Goal: Information Seeking & Learning: Learn about a topic

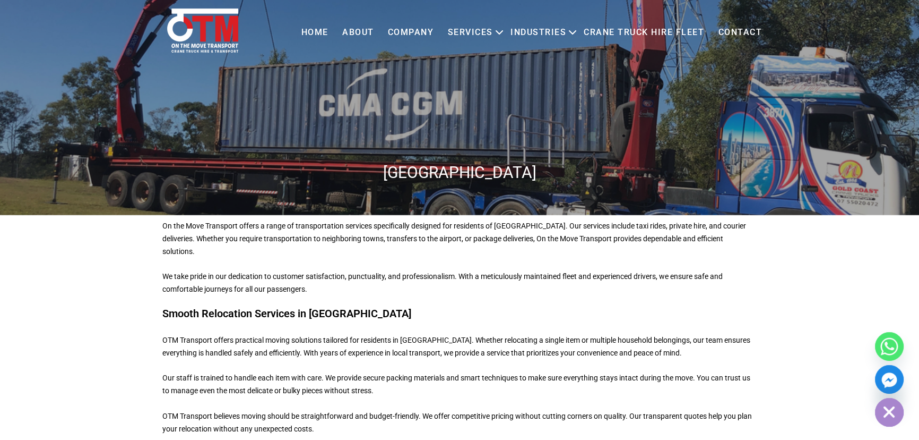
scroll to position [48, 0]
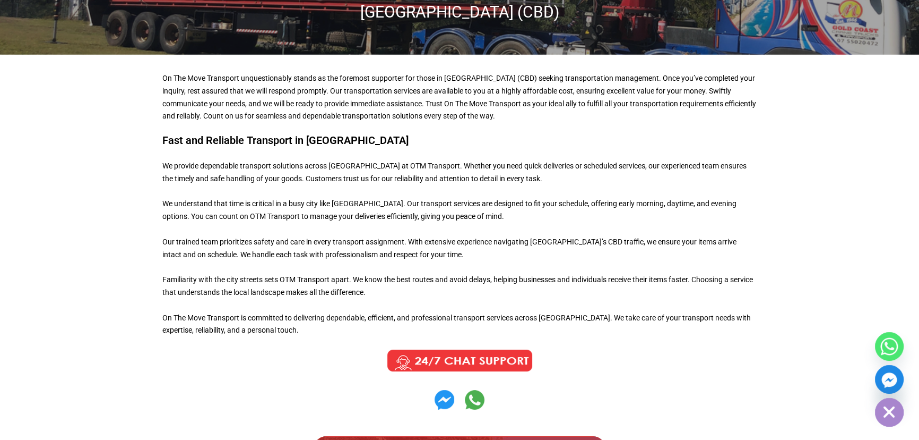
scroll to position [193, 0]
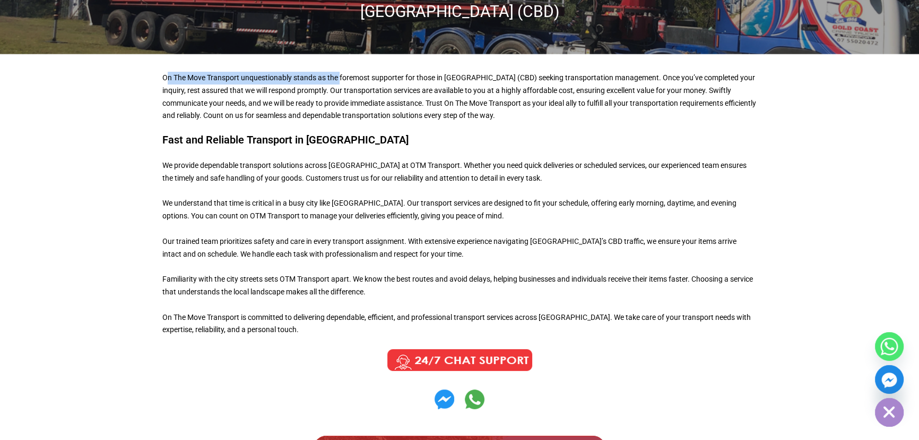
drag, startPoint x: 165, startPoint y: 76, endPoint x: 340, endPoint y: 82, distance: 174.7
click at [340, 82] on p "On The Move Transport unquestionably stands as the foremost supporter for those…" at bounding box center [459, 97] width 594 height 50
copy p "n The Move Transport unquestionably stands as the"
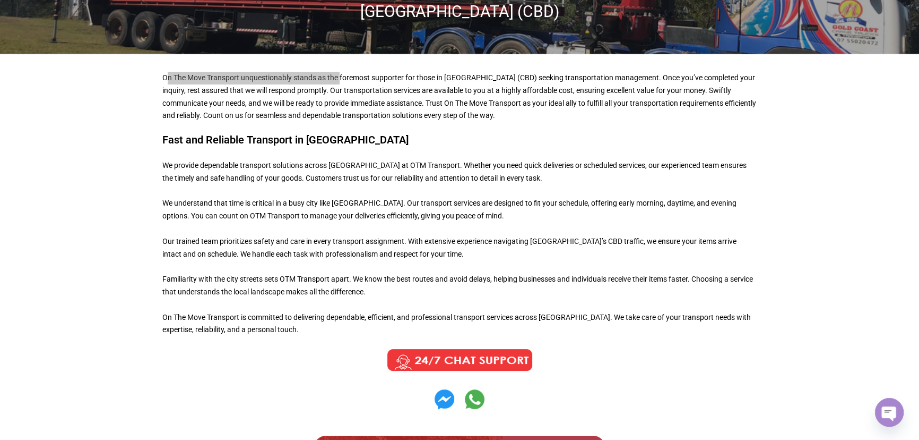
scroll to position [16, 0]
